Goal: Transaction & Acquisition: Purchase product/service

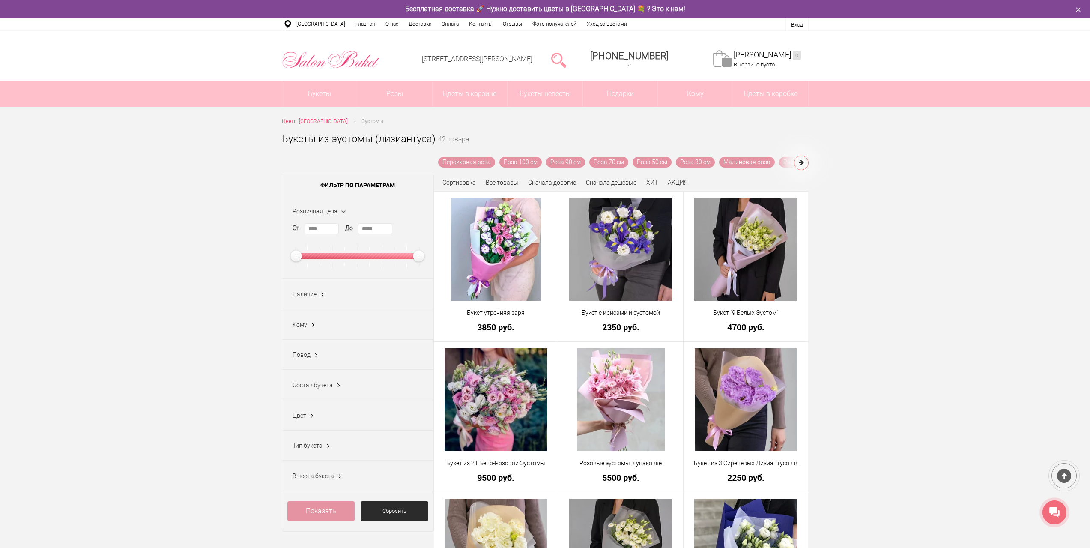
scroll to position [42, 0]
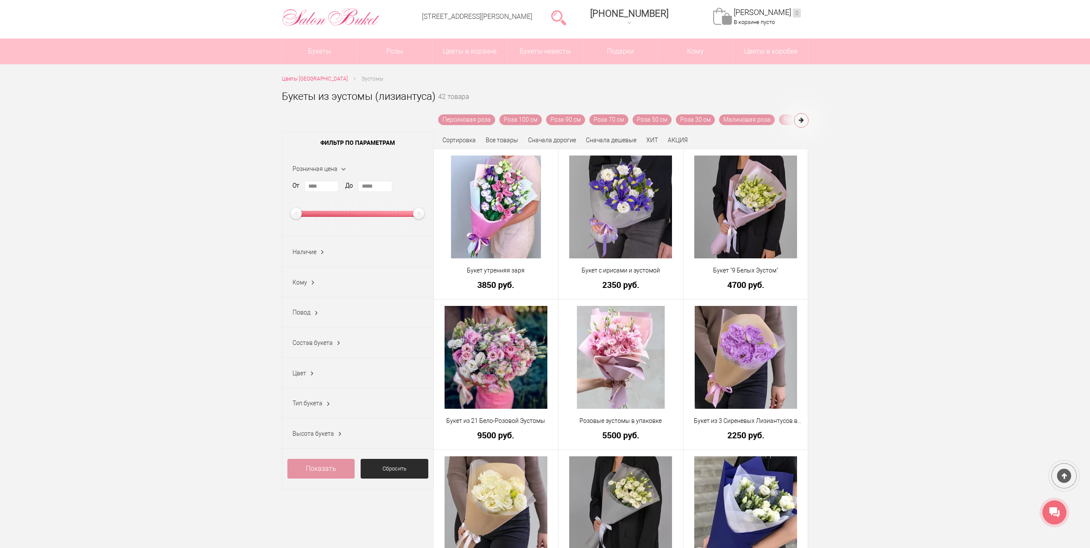
click at [307, 377] on ins at bounding box center [311, 373] width 9 height 11
click at [317, 460] on link "Показать еще 2" at bounding box center [314, 459] width 44 height 7
click at [300, 479] on label "Фиолетовый (5)" at bounding box center [319, 474] width 55 height 9
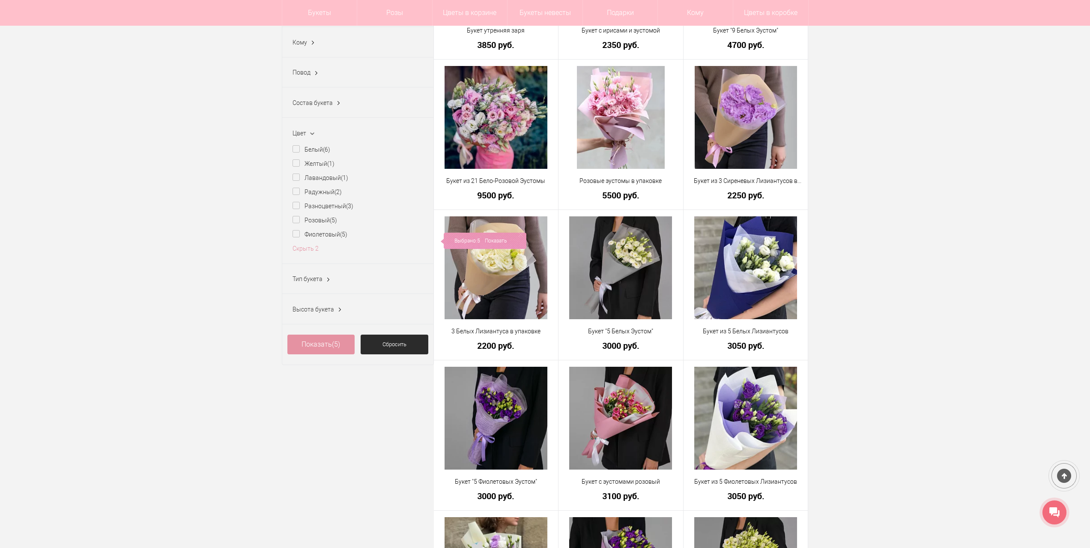
scroll to position [171, 0]
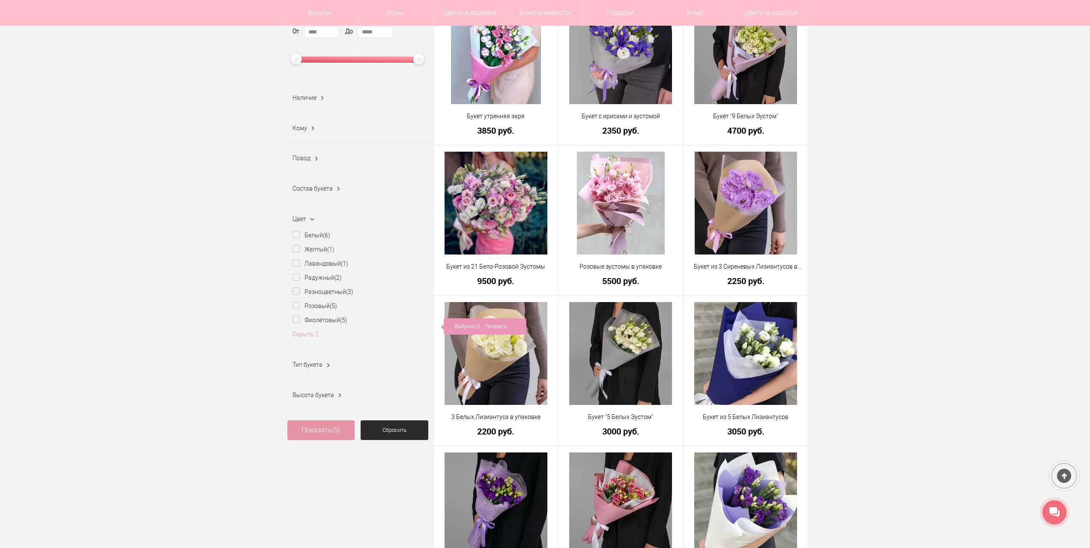
click at [309, 199] on div "Состав букета Лизиантус (5)" at bounding box center [357, 188] width 151 height 30
click at [310, 191] on span "Состав букета" at bounding box center [312, 188] width 40 height 7
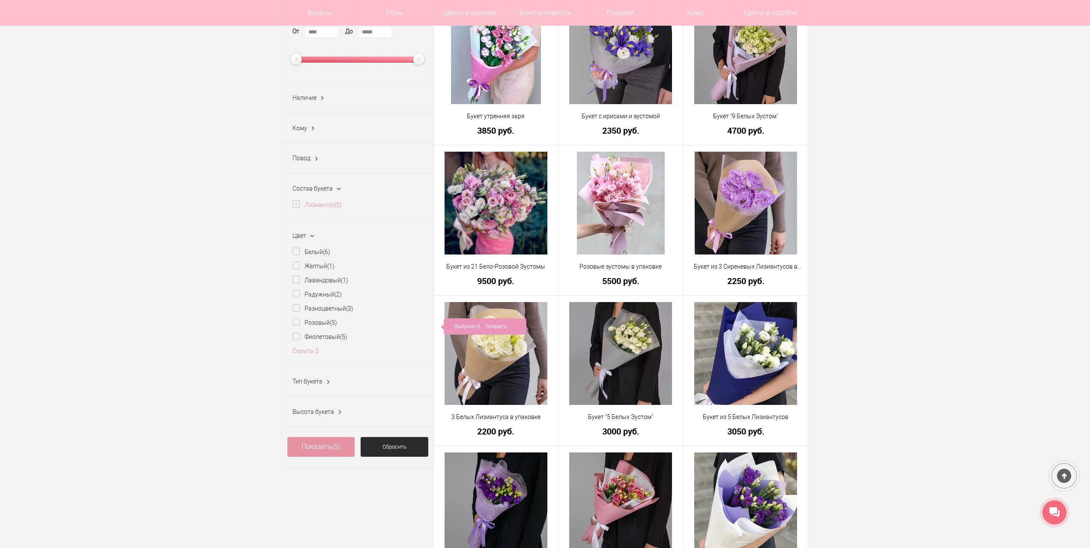
click at [295, 208] on label "Лизиантус (5)" at bounding box center [316, 204] width 49 height 9
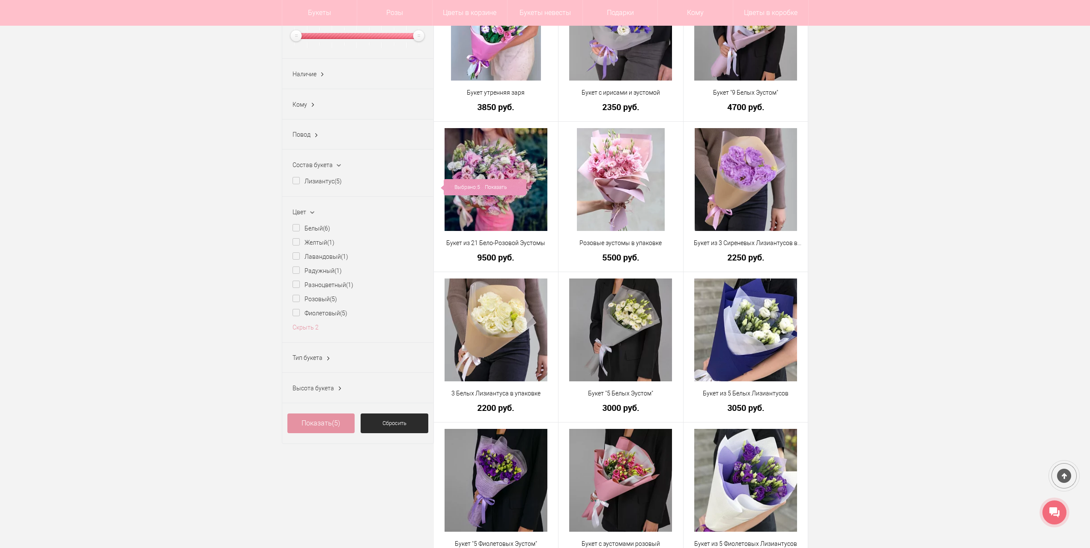
scroll to position [257, 0]
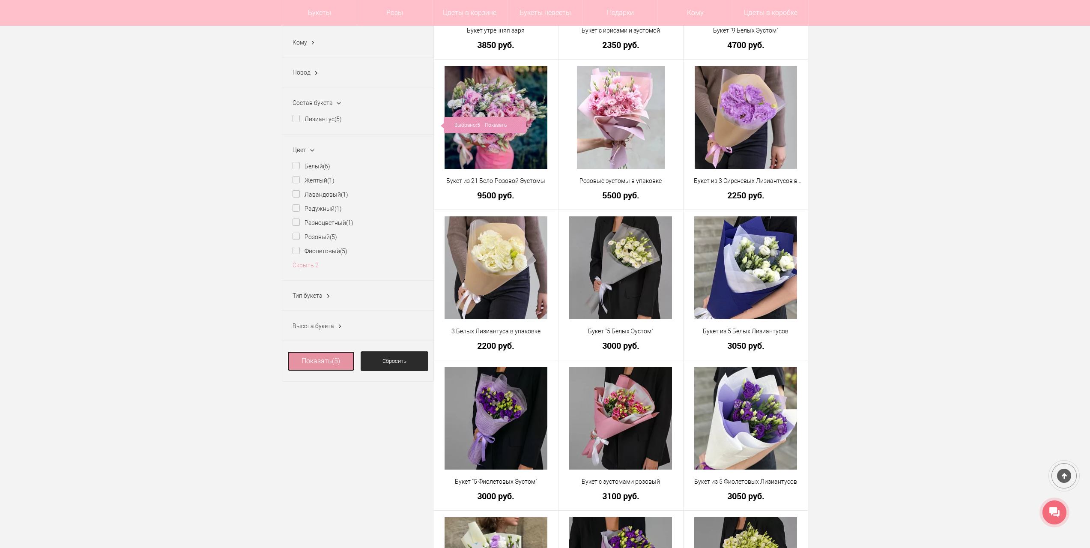
click at [318, 362] on link "Показать (5)" at bounding box center [321, 361] width 68 height 20
